Goal: Task Accomplishment & Management: Use online tool/utility

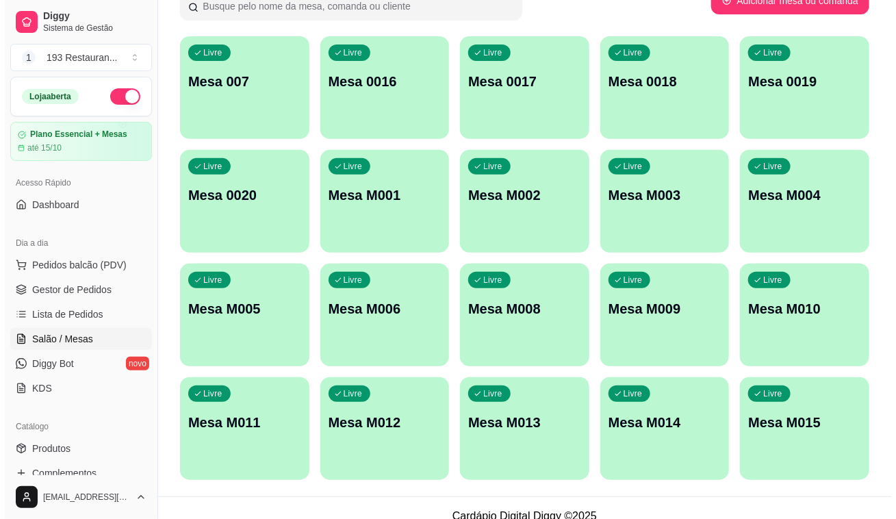
scroll to position [124, 0]
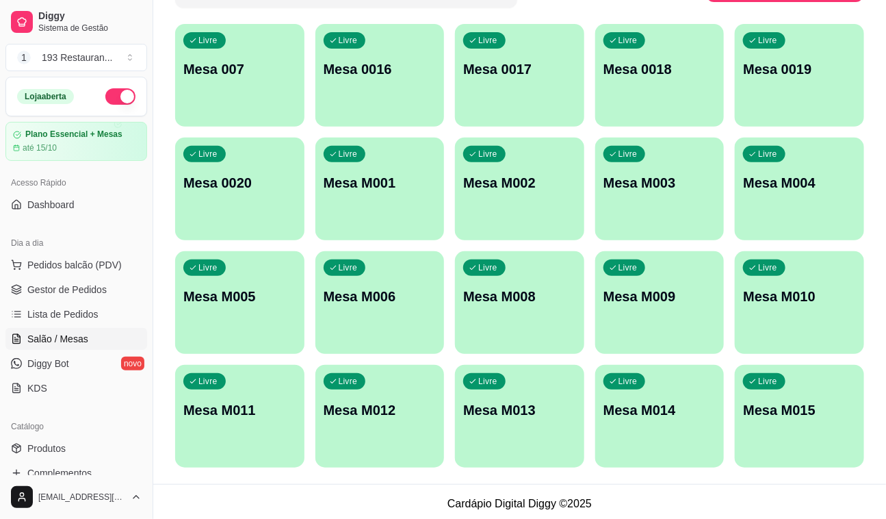
click at [701, 165] on div "Livre Mesa M003" at bounding box center [659, 181] width 129 height 86
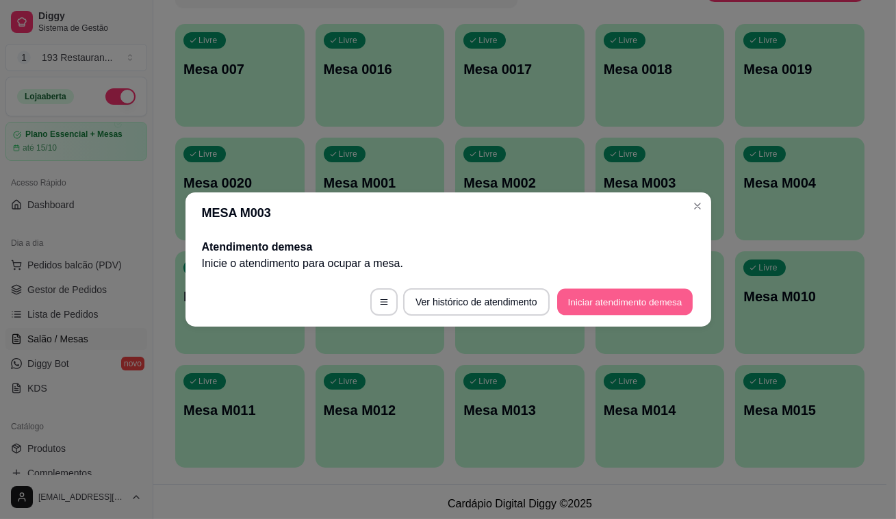
click at [664, 305] on button "Iniciar atendimento de mesa" at bounding box center [624, 302] width 135 height 27
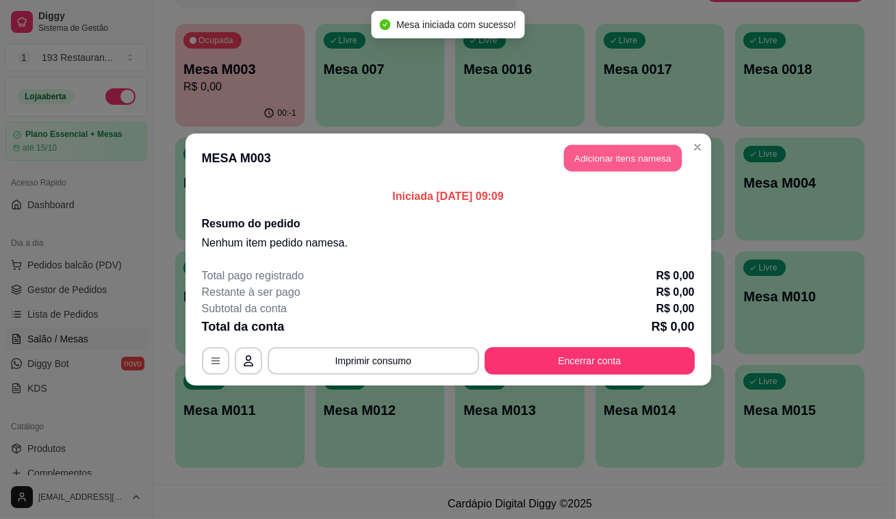
click at [632, 155] on button "Adicionar itens na mesa" at bounding box center [623, 158] width 118 height 27
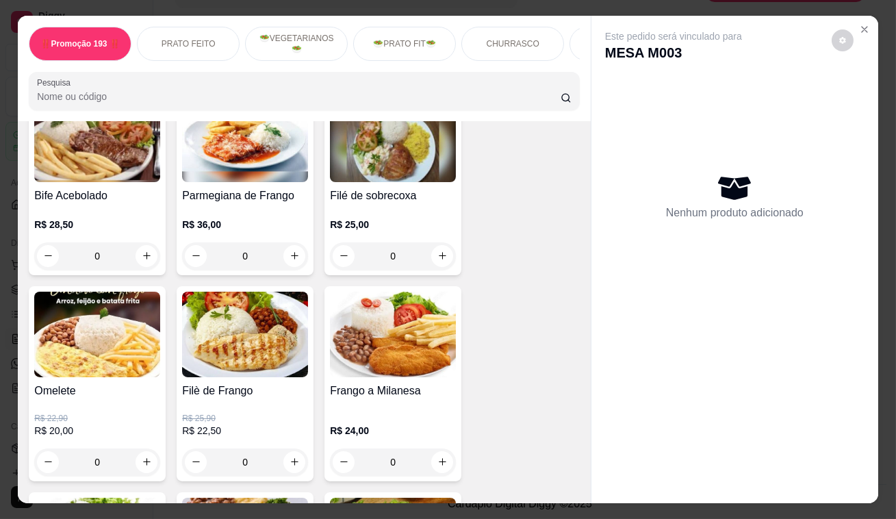
scroll to position [373, 0]
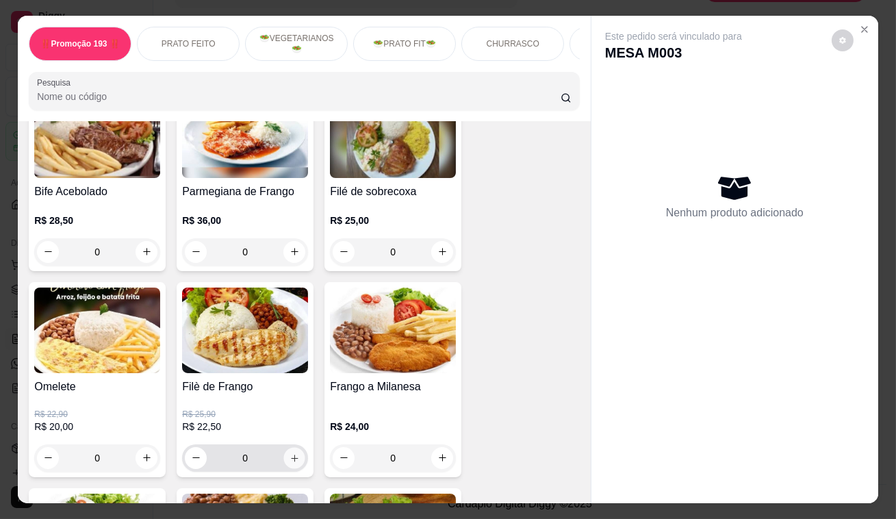
click at [289, 458] on icon "increase-product-quantity" at bounding box center [294, 457] width 10 height 10
type input "1"
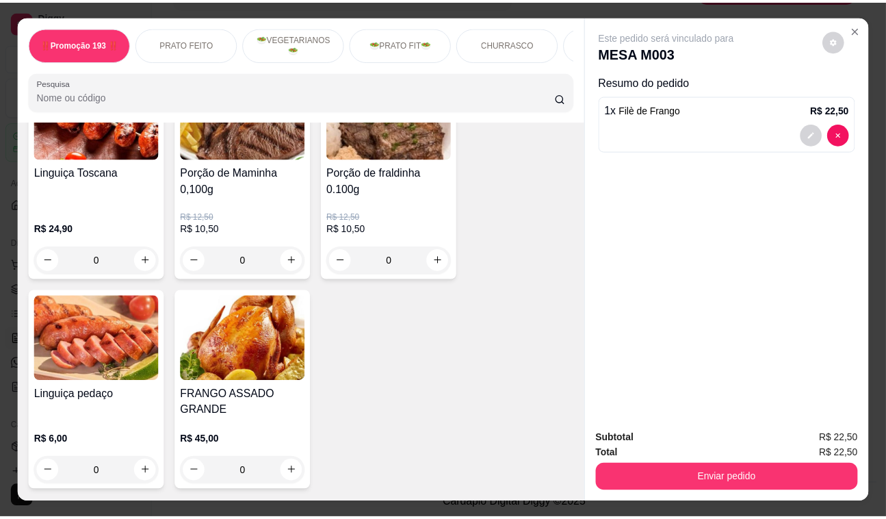
scroll to position [2986, 0]
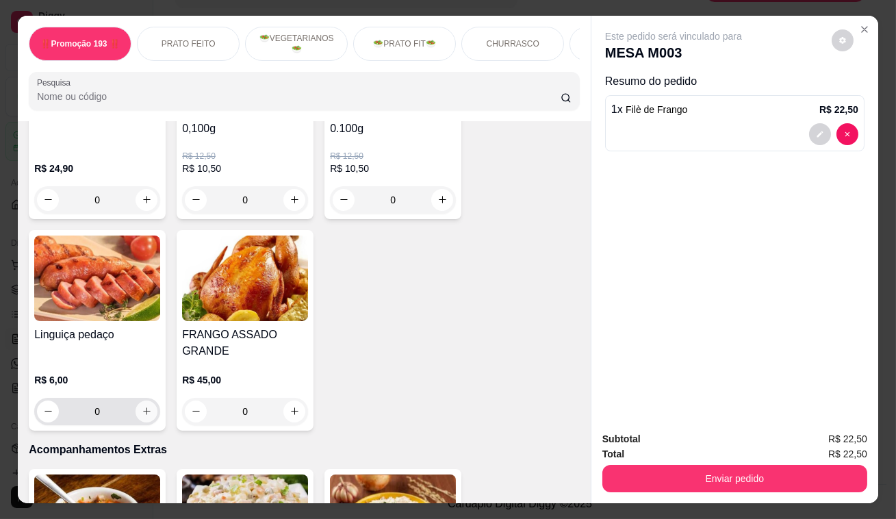
click at [142, 406] on icon "increase-product-quantity" at bounding box center [147, 411] width 10 height 10
type input "1"
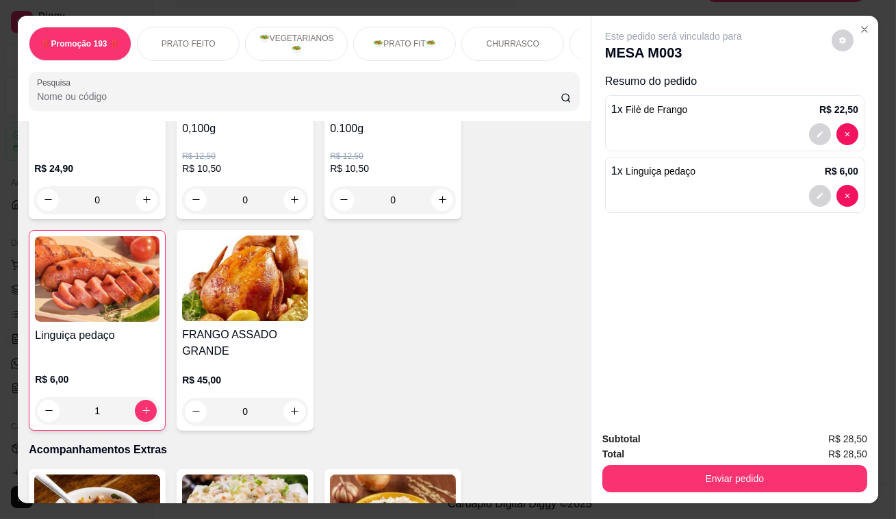
click at [780, 491] on div "Subtotal R$ 28,50 Total R$ 28,50 Enviar pedido" at bounding box center [734, 461] width 287 height 83
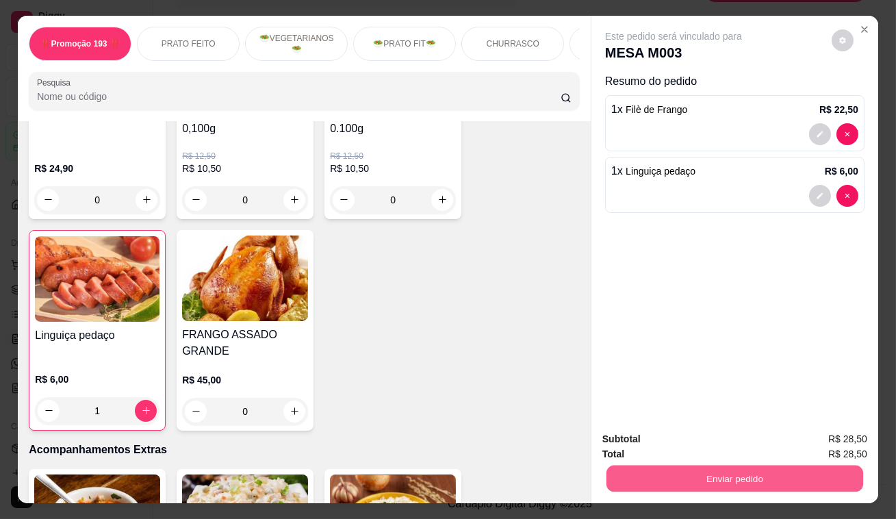
click at [746, 465] on button "Enviar pedido" at bounding box center [734, 478] width 257 height 27
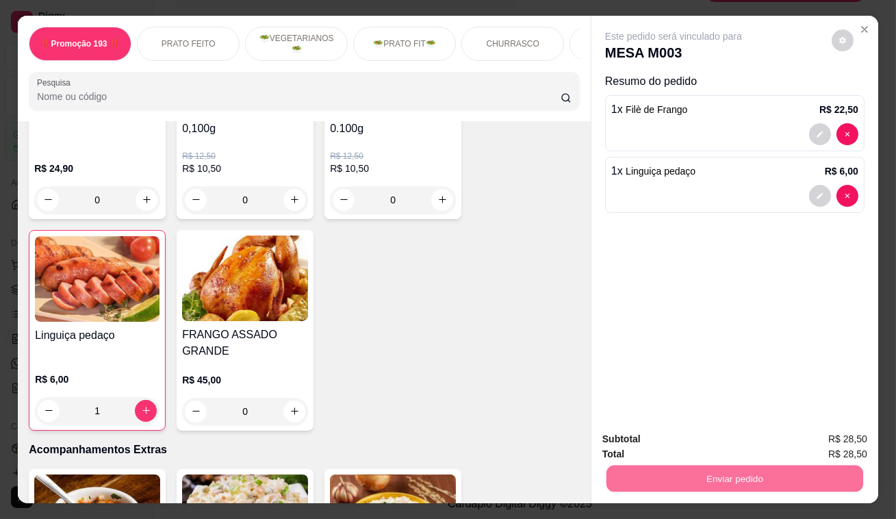
click at [831, 437] on button "Enviar pedido" at bounding box center [831, 440] width 75 height 25
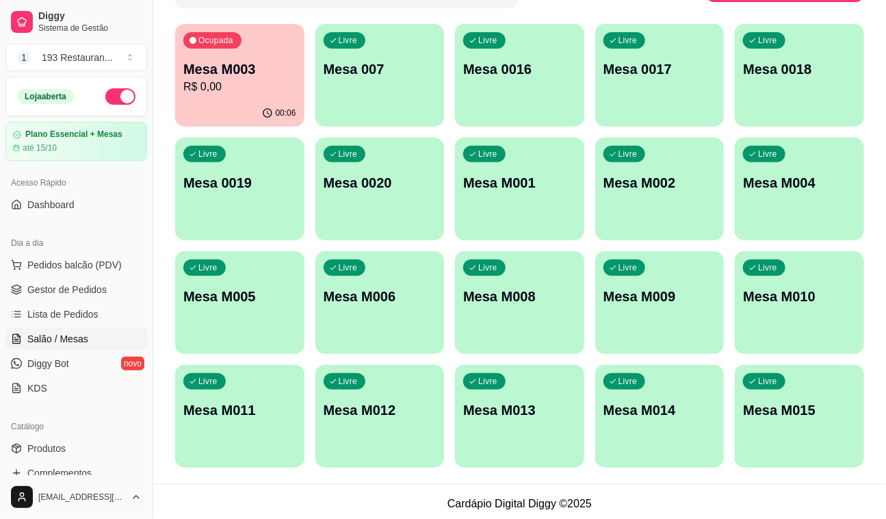
click at [682, 422] on div "Livre Mesa M014" at bounding box center [659, 408] width 129 height 86
click at [262, 60] on p "Mesa M003" at bounding box center [239, 69] width 109 height 18
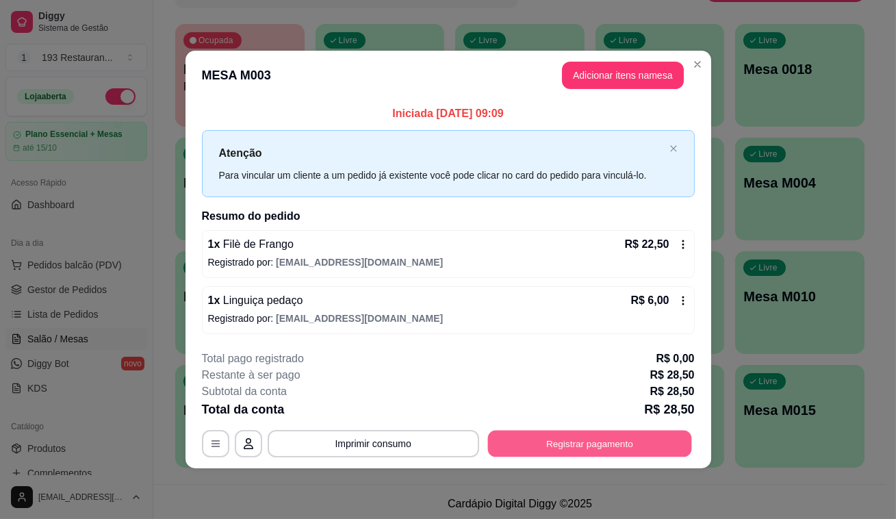
click at [626, 452] on button "Registrar pagamento" at bounding box center [589, 443] width 204 height 27
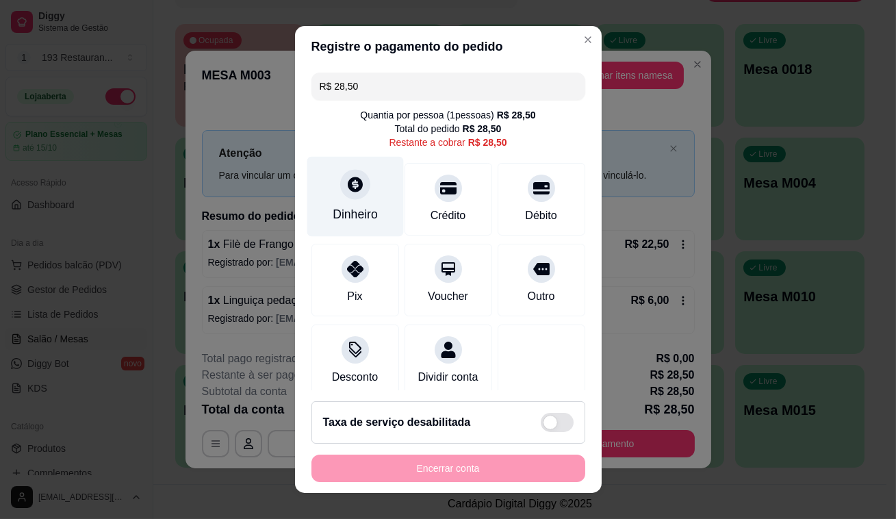
click at [350, 216] on div "Dinheiro" at bounding box center [355, 214] width 45 height 18
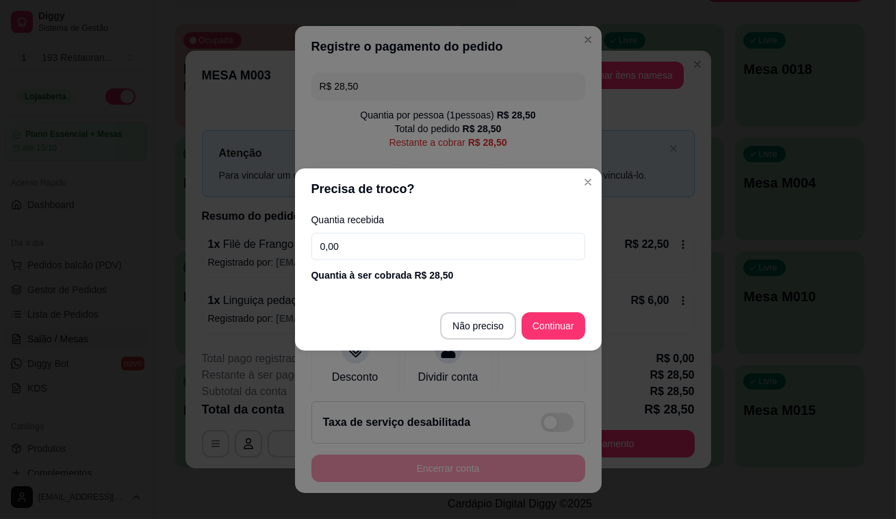
click at [385, 260] on div "Quantia recebida 0,00 Quantia à ser cobrada R$ 28,50" at bounding box center [448, 248] width 307 height 78
click at [378, 243] on input "0,00" at bounding box center [448, 246] width 274 height 27
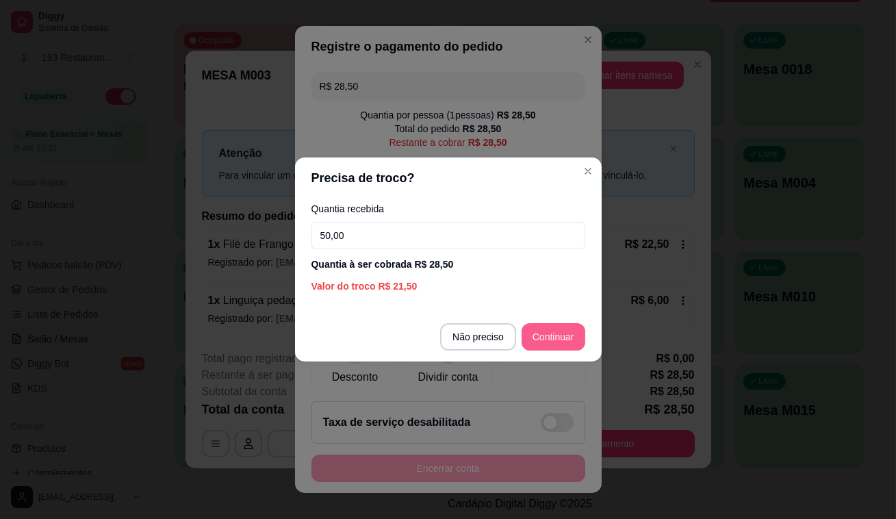
type input "50,00"
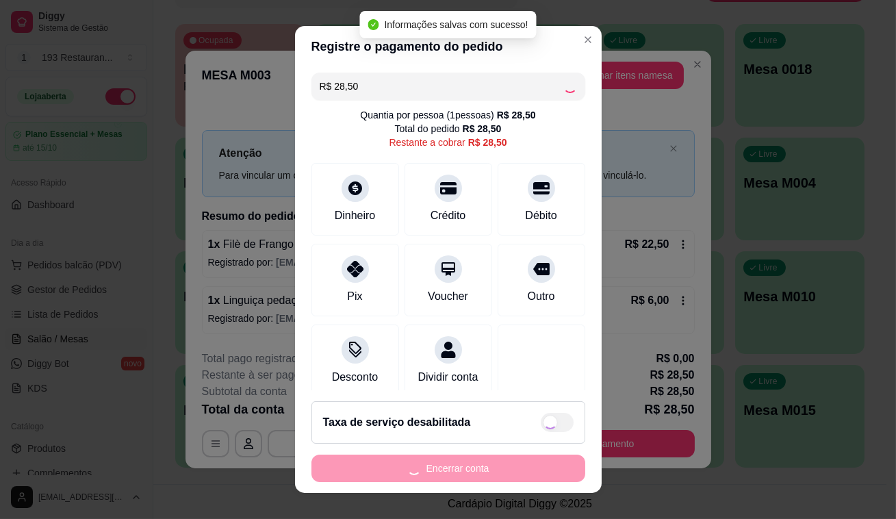
type input "R$ 0,00"
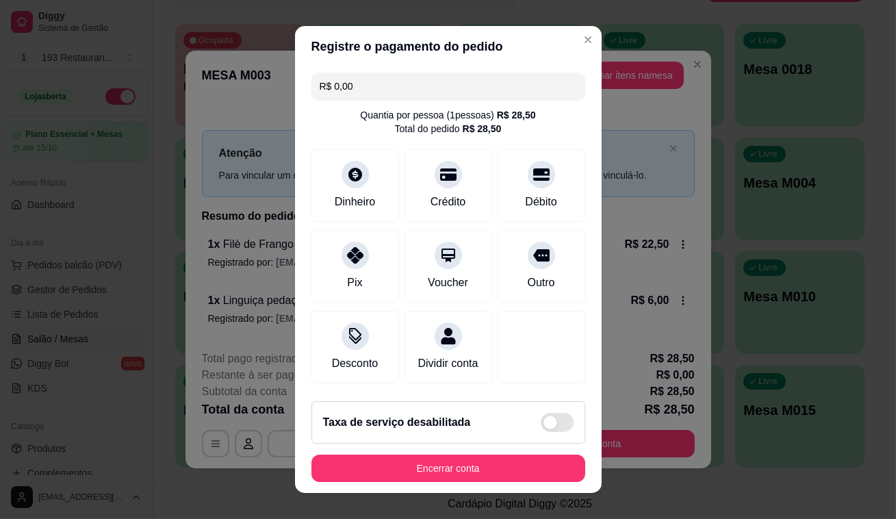
drag, startPoint x: 574, startPoint y: 315, endPoint x: 565, endPoint y: 361, distance: 46.0
click at [572, 337] on div "R$ 0,00 Quantia por pessoa ( 1 pessoas) R$ 28,50 Total do pedido R$ 28,50 Dinhe…" at bounding box center [448, 228] width 307 height 323
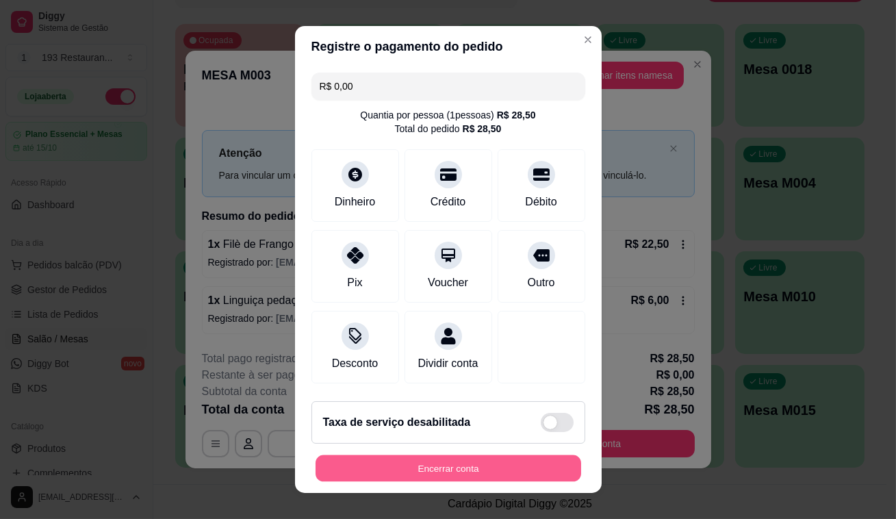
click at [467, 477] on button "Encerrar conta" at bounding box center [448, 468] width 266 height 27
